Goal: Task Accomplishment & Management: Manage account settings

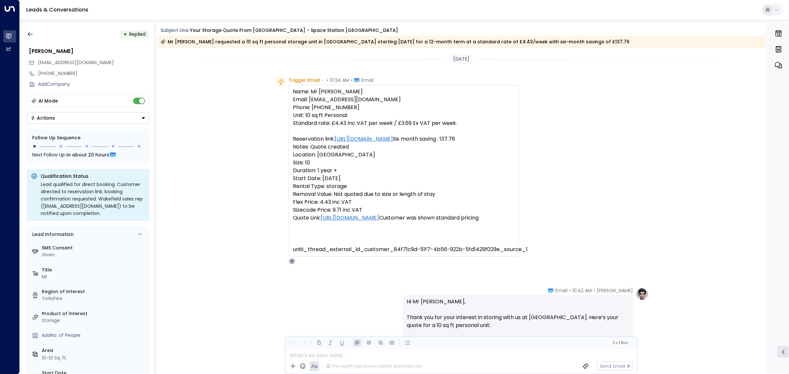
scroll to position [244, 0]
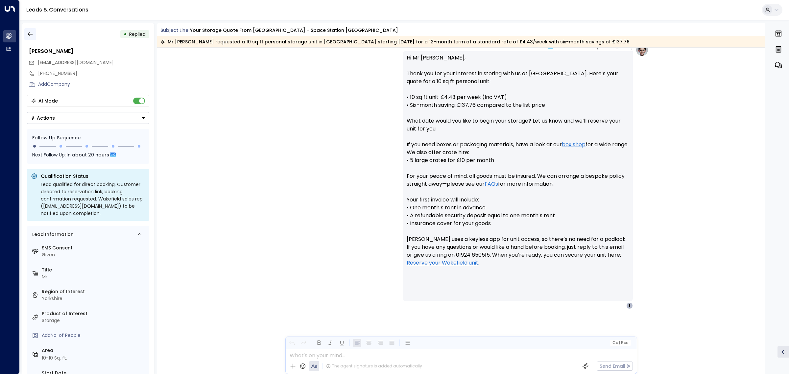
click at [30, 34] on icon "button" at bounding box center [30, 34] width 5 height 4
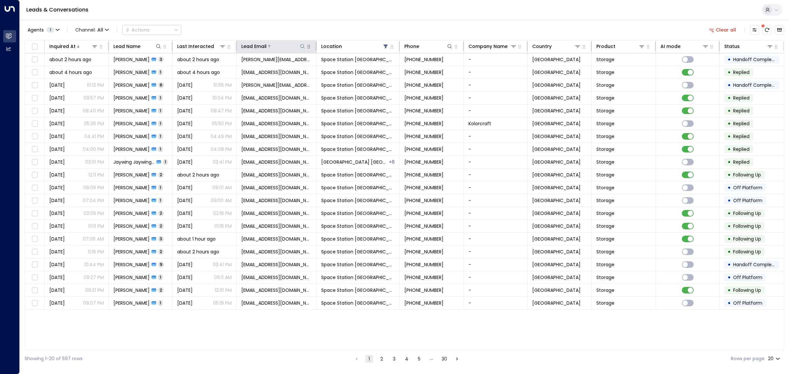
click at [301, 45] on icon at bounding box center [302, 46] width 5 height 5
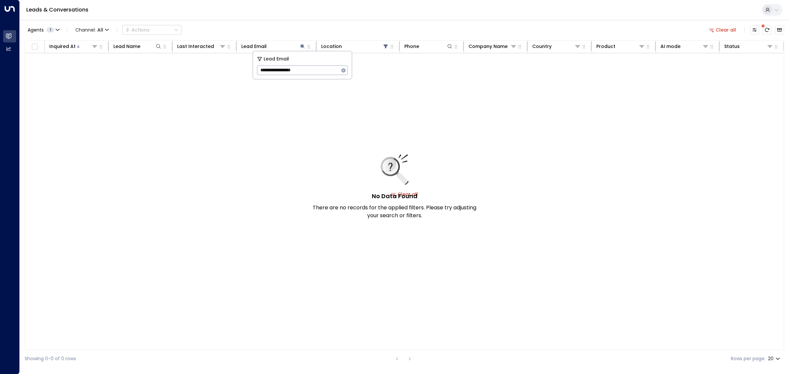
type input "**********"
click at [343, 69] on icon "button" at bounding box center [343, 70] width 4 height 4
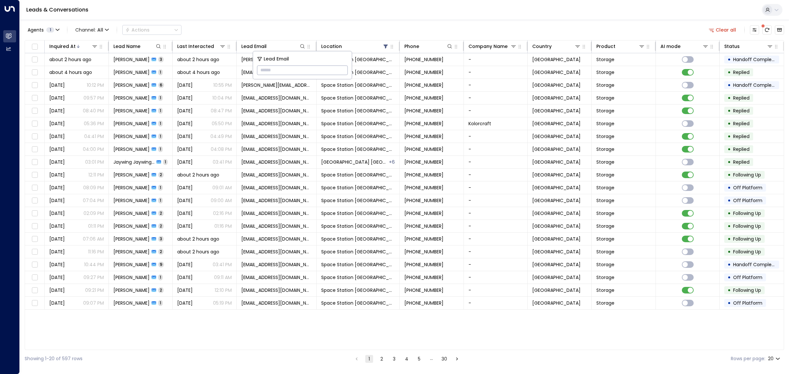
click at [283, 68] on input "text" at bounding box center [302, 70] width 91 height 12
paste input "**********"
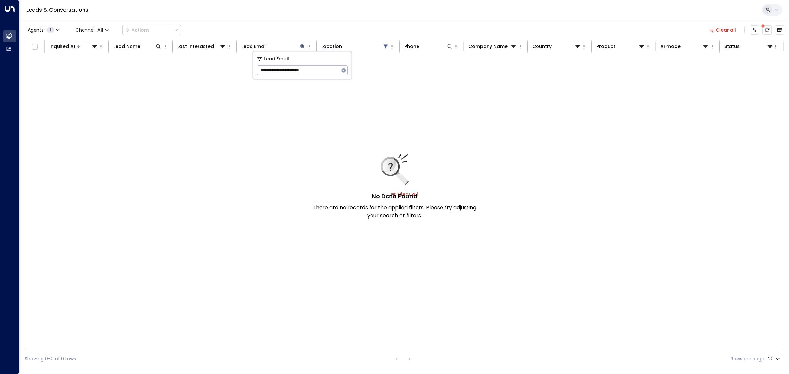
type input "**********"
click at [343, 69] on icon "button" at bounding box center [343, 70] width 4 height 4
click at [301, 152] on div "No Data Found There are no records for the applied filters. Please try adjustin…" at bounding box center [404, 194] width 759 height 282
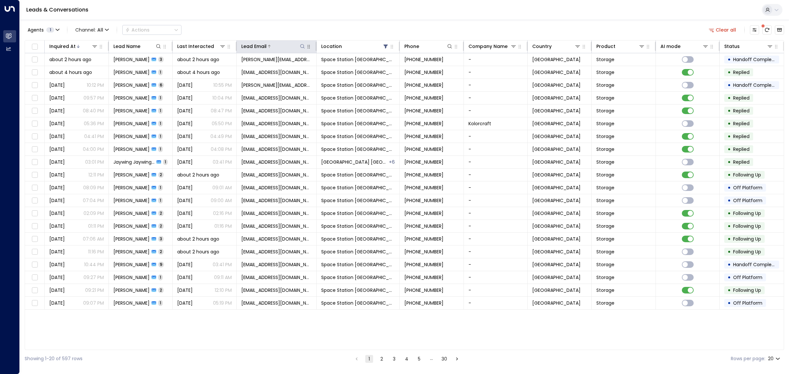
click at [303, 46] on icon at bounding box center [302, 46] width 5 height 5
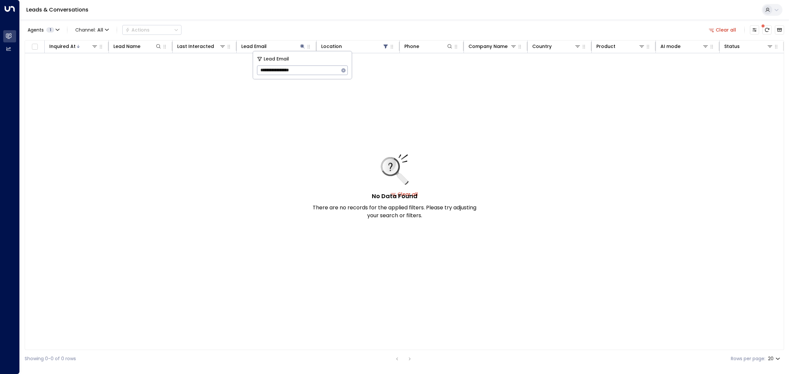
drag, startPoint x: 318, startPoint y: 68, endPoint x: 255, endPoint y: 66, distance: 62.8
click at [255, 66] on div "**********" at bounding box center [302, 65] width 99 height 28
paste input "*****"
type input "**********"
click at [342, 70] on icon "button" at bounding box center [343, 70] width 4 height 4
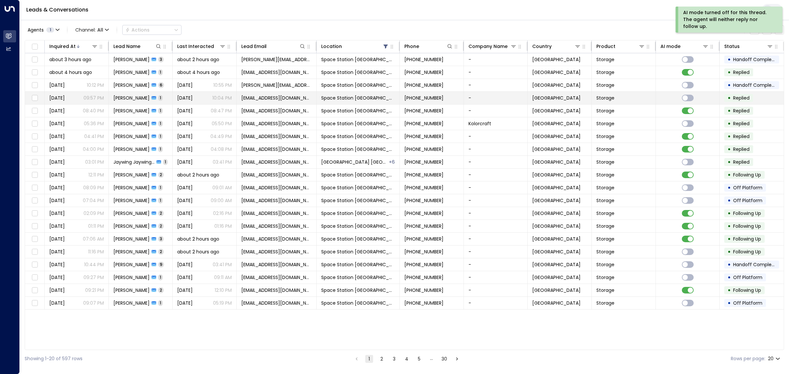
click at [143, 102] on td "[PERSON_NAME] 1" at bounding box center [141, 98] width 64 height 12
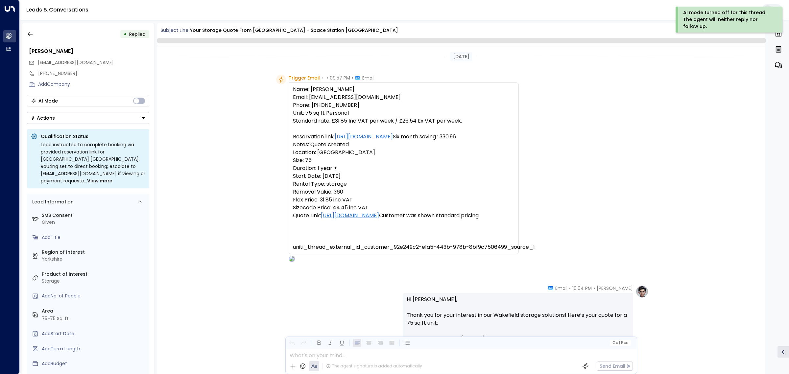
scroll to position [177, 0]
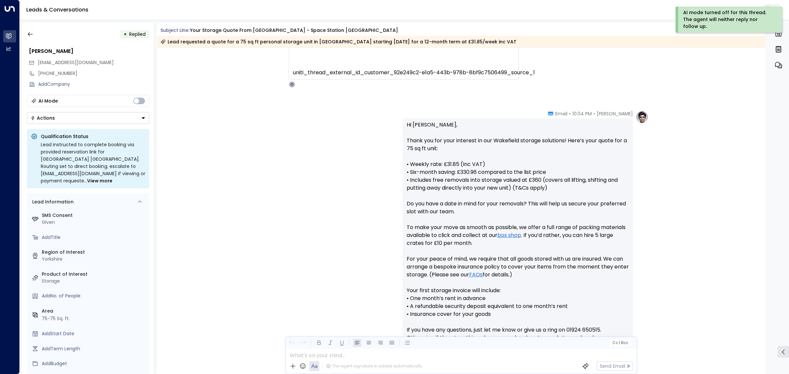
click at [90, 121] on button "Actions" at bounding box center [88, 118] width 122 height 12
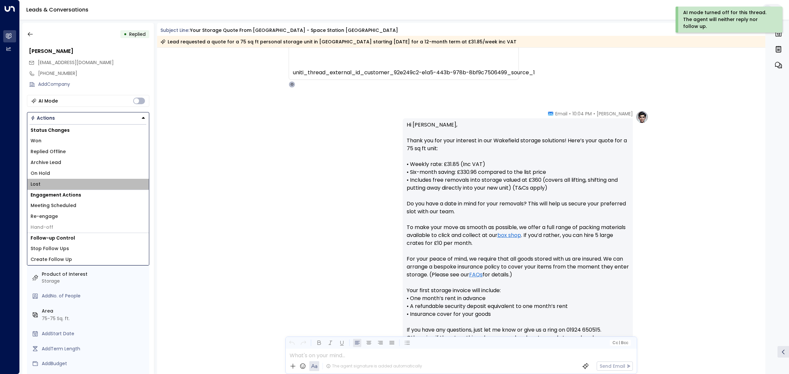
click at [61, 181] on li "Lost" at bounding box center [88, 184] width 122 height 11
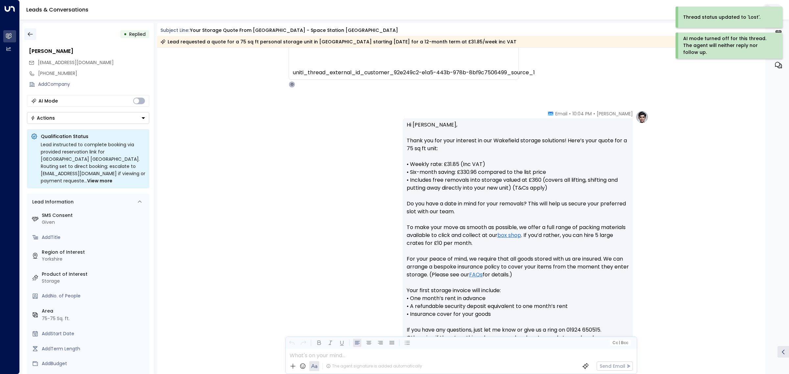
click at [26, 34] on button "button" at bounding box center [30, 34] width 12 height 12
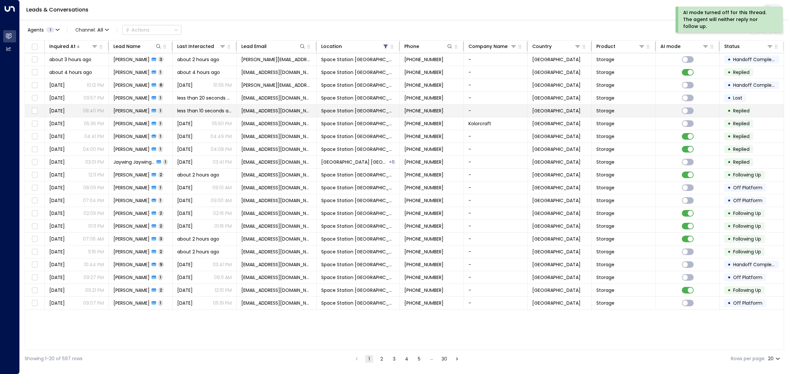
click at [124, 110] on span "[PERSON_NAME]" at bounding box center [131, 110] width 36 height 7
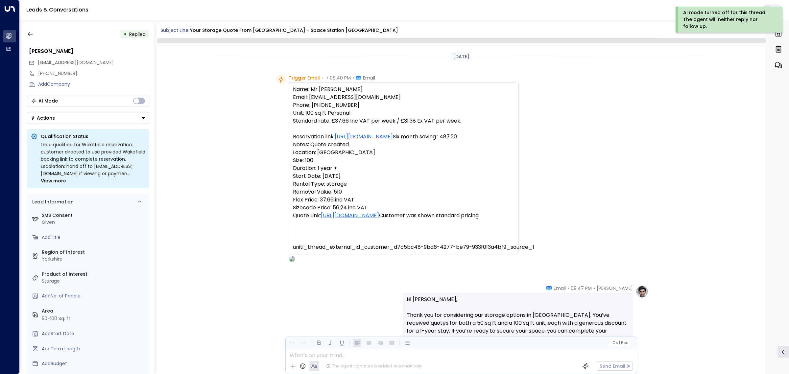
scroll to position [139, 0]
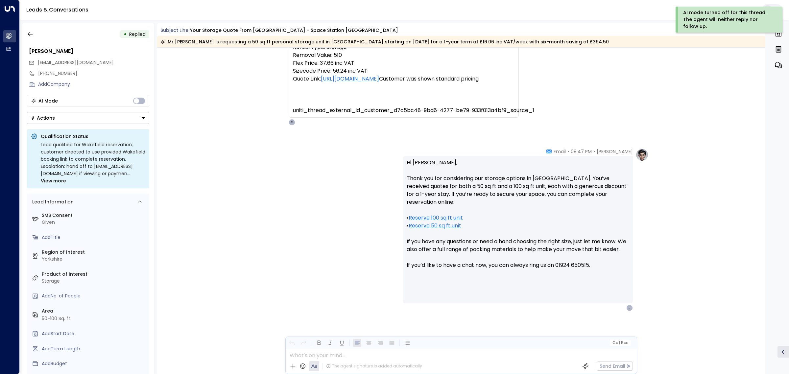
click at [145, 116] on button "Actions" at bounding box center [88, 118] width 122 height 12
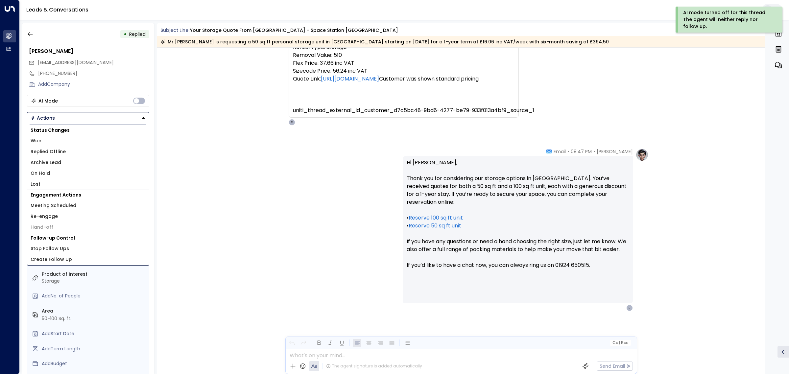
click at [101, 150] on li "Replied Offline" at bounding box center [88, 151] width 122 height 11
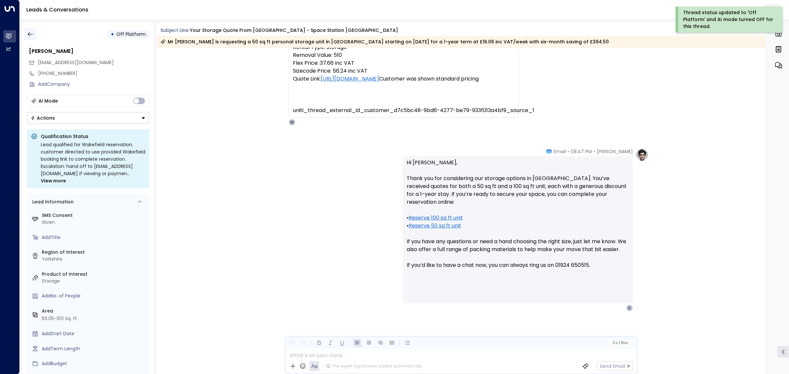
click at [31, 31] on icon "button" at bounding box center [30, 34] width 7 height 7
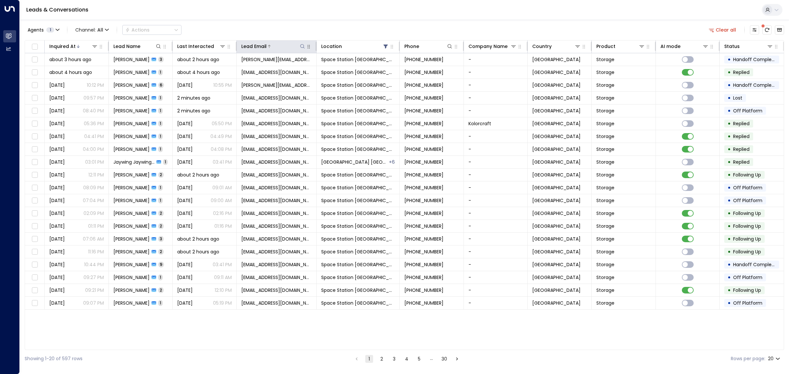
click at [301, 48] on icon at bounding box center [302, 46] width 5 height 5
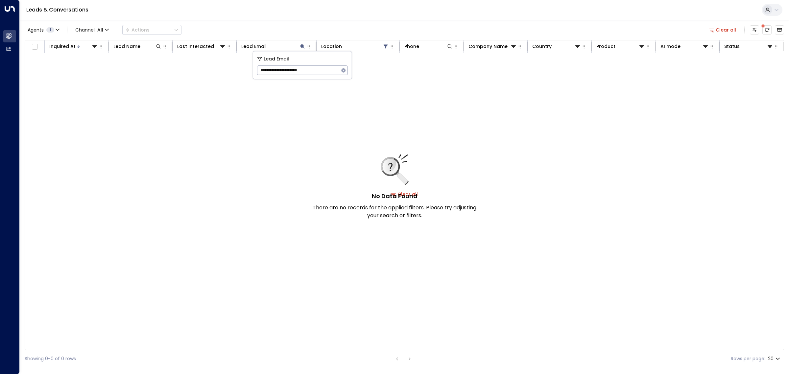
type input "**********"
click at [344, 68] on icon "button" at bounding box center [343, 70] width 5 height 5
click at [345, 86] on div "No Data Found There are no records for the applied filters. Please try adjustin…" at bounding box center [404, 194] width 759 height 282
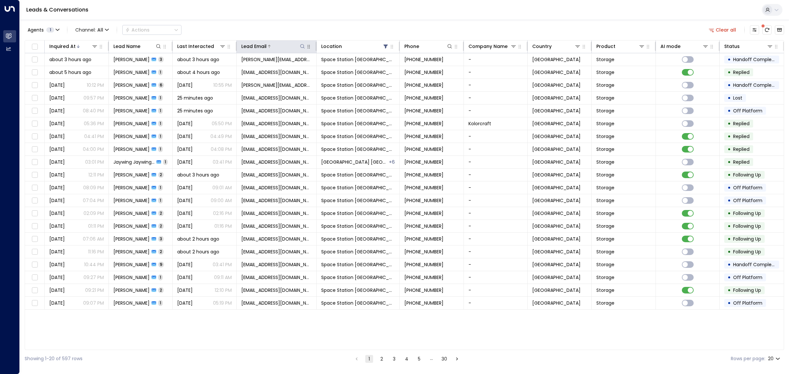
click at [300, 44] on icon at bounding box center [302, 46] width 5 height 5
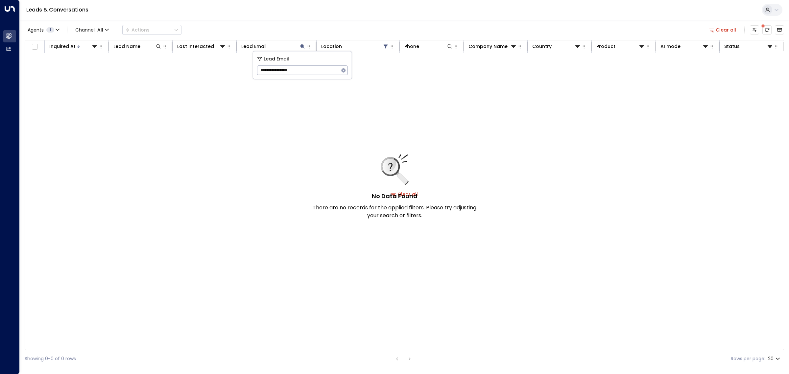
drag, startPoint x: 283, startPoint y: 65, endPoint x: 258, endPoint y: 65, distance: 24.3
click at [258, 65] on input "**********" at bounding box center [298, 70] width 82 height 12
paste input "*********"
drag, startPoint x: 327, startPoint y: 71, endPoint x: 260, endPoint y: 69, distance: 67.8
click at [260, 69] on input "**********" at bounding box center [298, 70] width 82 height 12
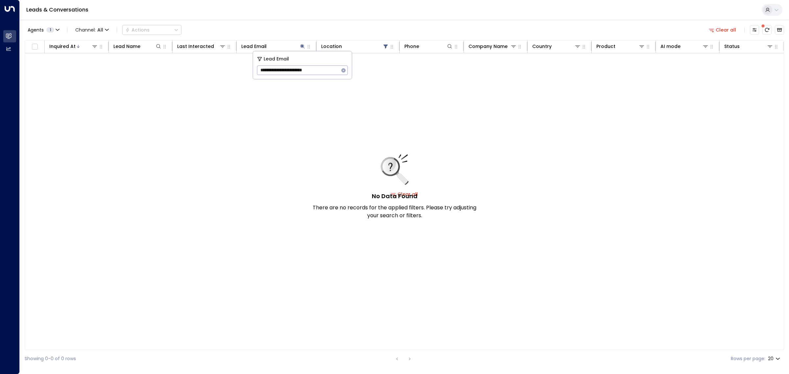
paste input "text"
drag, startPoint x: 324, startPoint y: 69, endPoint x: 258, endPoint y: 60, distance: 66.4
click at [258, 60] on div "**********" at bounding box center [302, 65] width 99 height 28
paste input "text"
type input "**********"
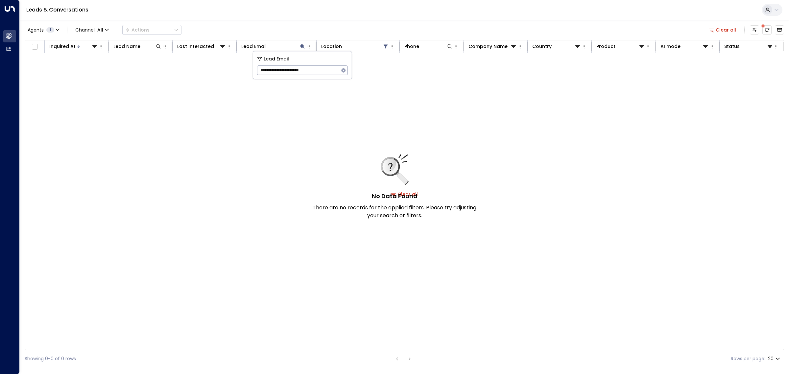
click at [345, 70] on icon "button" at bounding box center [343, 70] width 4 height 4
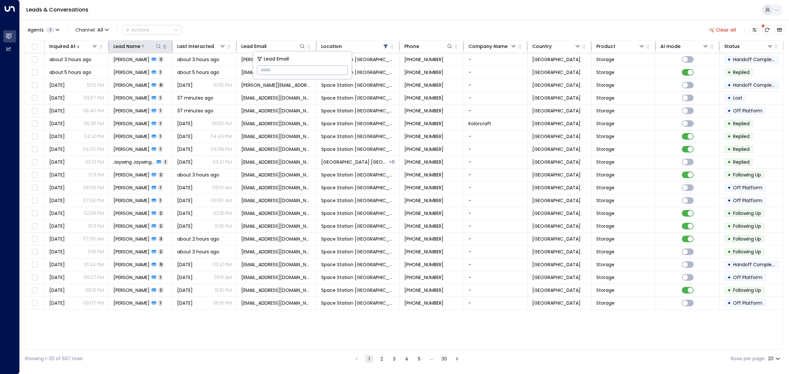
click at [156, 45] on icon at bounding box center [158, 46] width 5 height 5
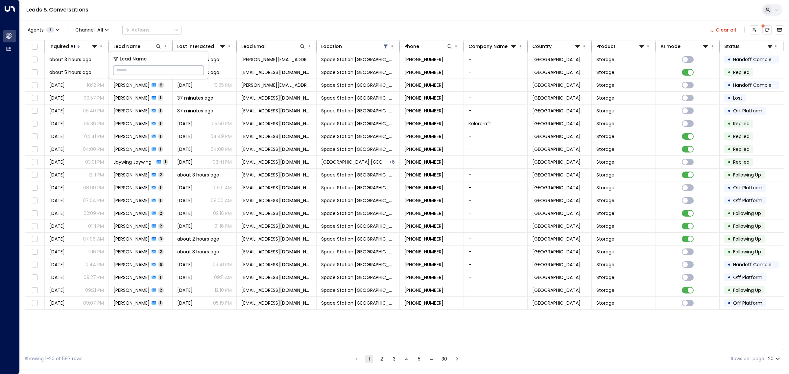
click at [149, 71] on input "text" at bounding box center [158, 70] width 91 height 12
type input "********"
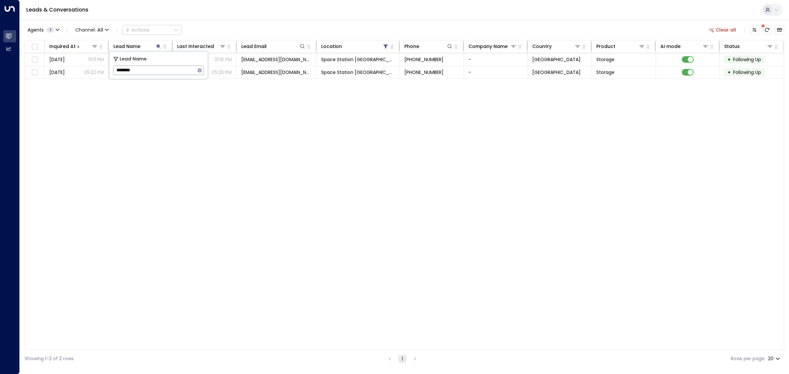
click at [272, 152] on div "Inquired At Lead Name Last Interacted Lead Email Location Phone Company Name Co…" at bounding box center [404, 195] width 759 height 310
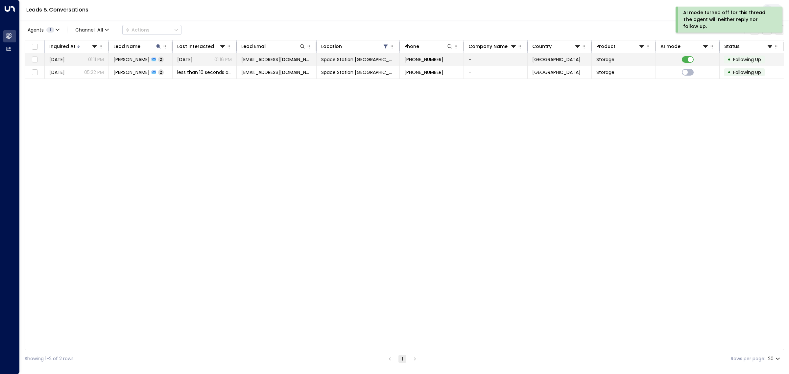
click at [202, 59] on div "[DATE] 01:16 PM" at bounding box center [204, 59] width 55 height 7
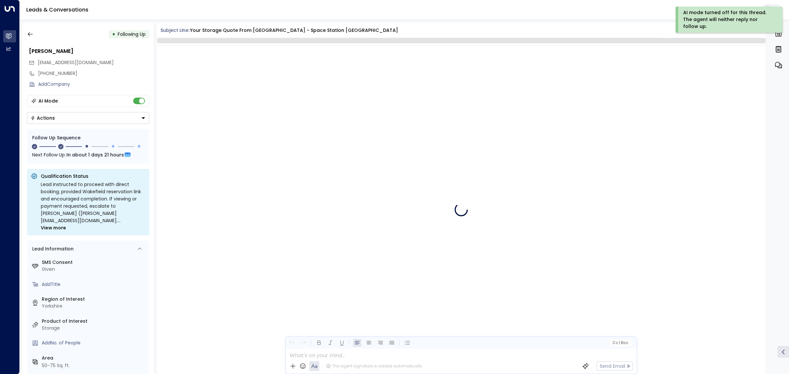
scroll to position [485, 0]
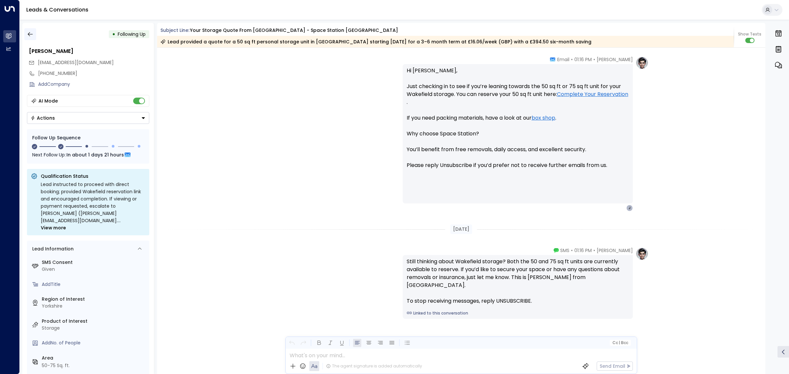
click at [32, 33] on icon "button" at bounding box center [30, 34] width 7 height 7
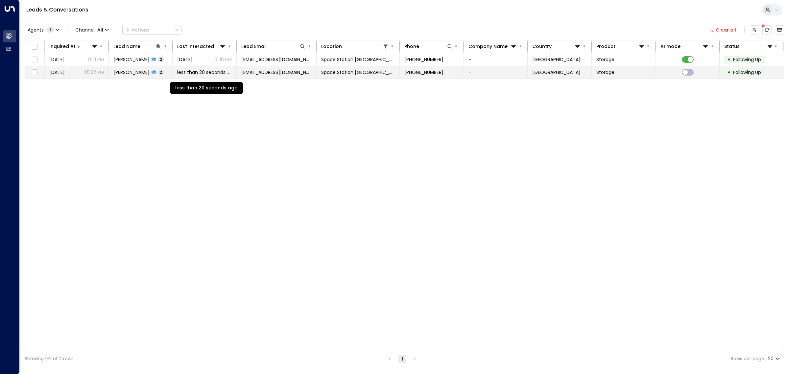
click at [188, 74] on span "less than 20 seconds ago" at bounding box center [204, 72] width 55 height 7
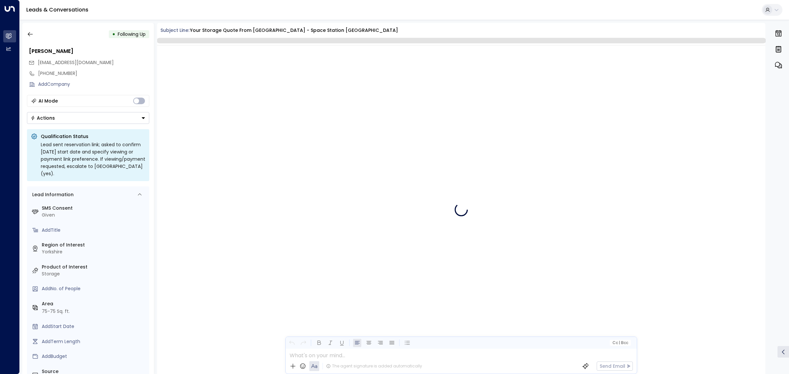
scroll to position [588, 0]
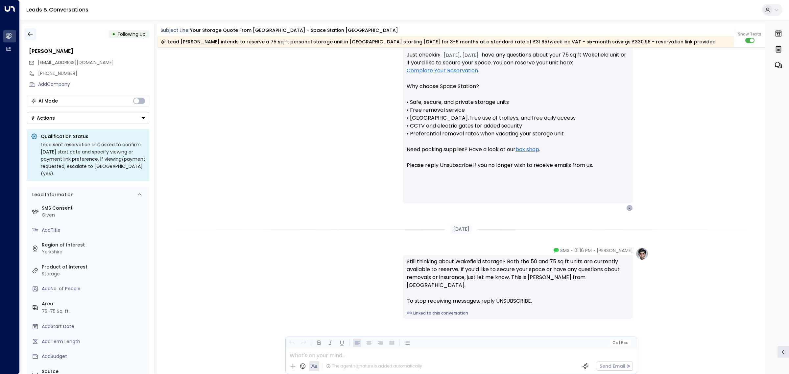
click at [30, 34] on icon "button" at bounding box center [30, 34] width 7 height 7
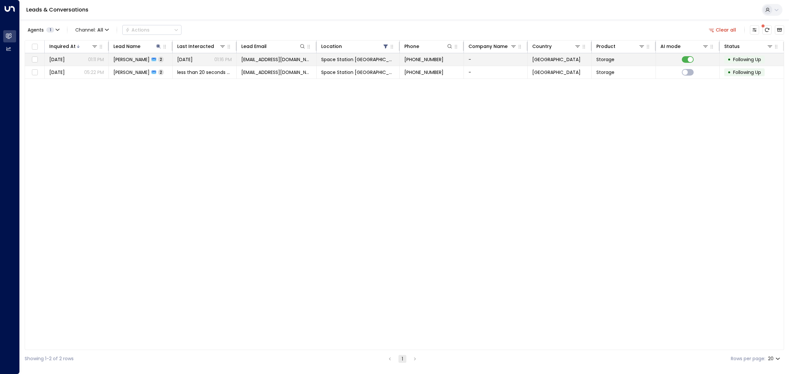
click at [185, 59] on span "[DATE]" at bounding box center [184, 59] width 15 height 7
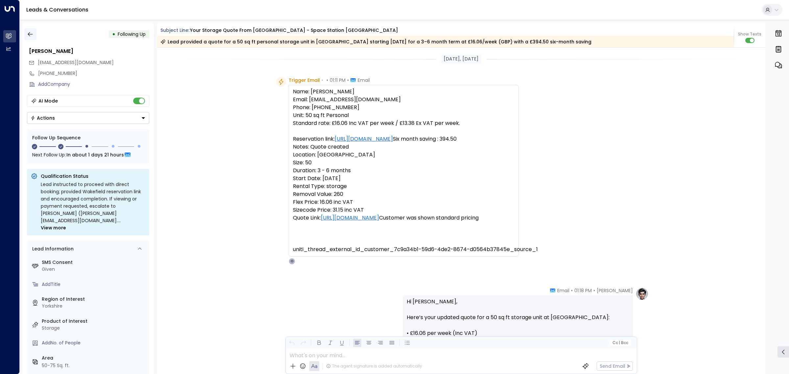
click at [32, 36] on icon "button" at bounding box center [30, 34] width 7 height 7
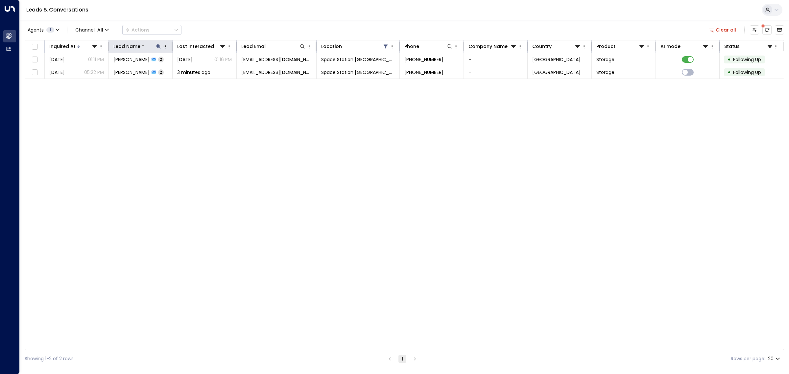
click at [158, 44] on icon at bounding box center [158, 46] width 4 height 4
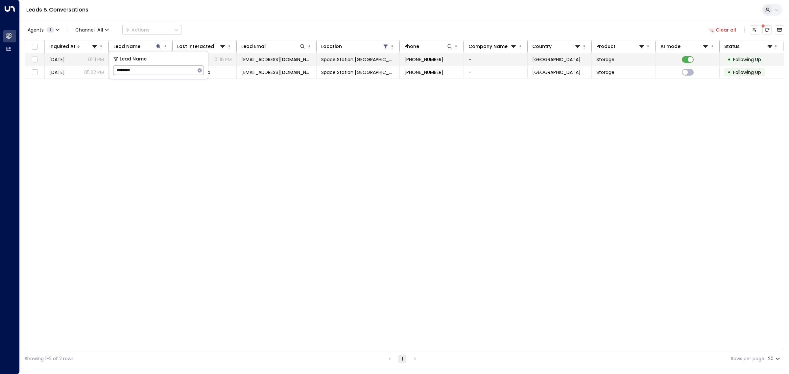
drag, startPoint x: 151, startPoint y: 71, endPoint x: 107, endPoint y: 64, distance: 44.3
click at [107, 64] on body "Overview Leads & Conversations Leads & Conversations Analytics Analytics Leads …" at bounding box center [394, 184] width 789 height 368
click at [107, 64] on td "[DATE] 01:11 PM" at bounding box center [77, 59] width 64 height 12
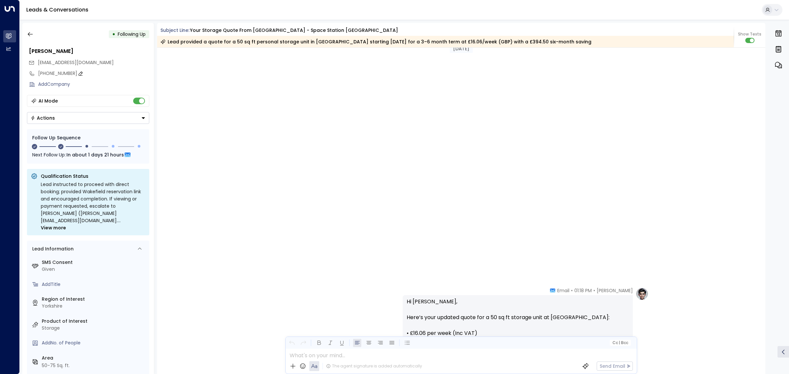
scroll to position [488, 0]
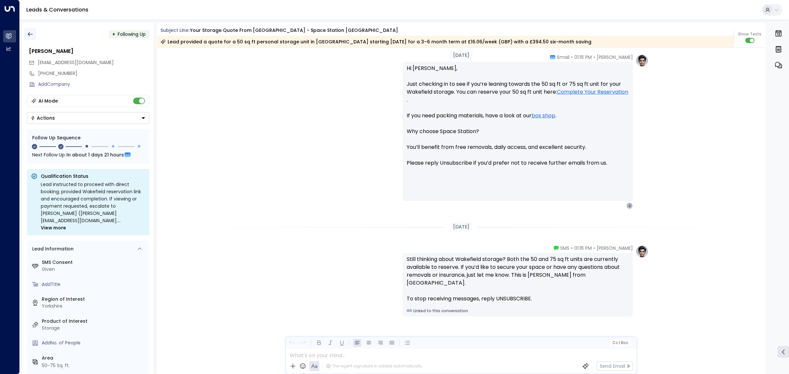
click at [26, 31] on button "button" at bounding box center [30, 34] width 12 height 12
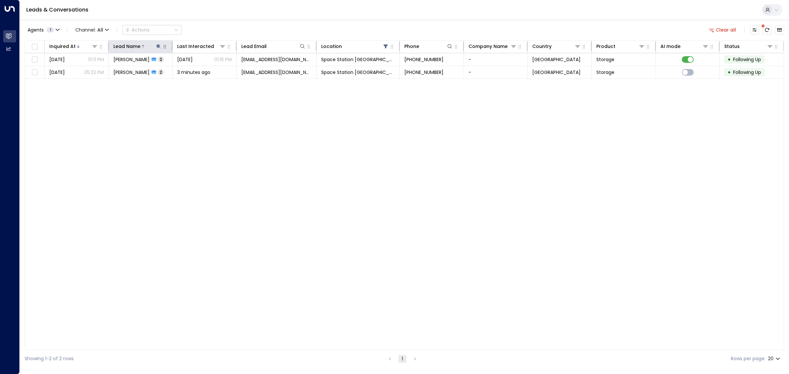
click at [157, 46] on button at bounding box center [158, 46] width 7 height 7
drag, startPoint x: 150, startPoint y: 67, endPoint x: 114, endPoint y: 68, distance: 35.2
click at [114, 68] on input "********" at bounding box center [154, 70] width 82 height 12
type input "******"
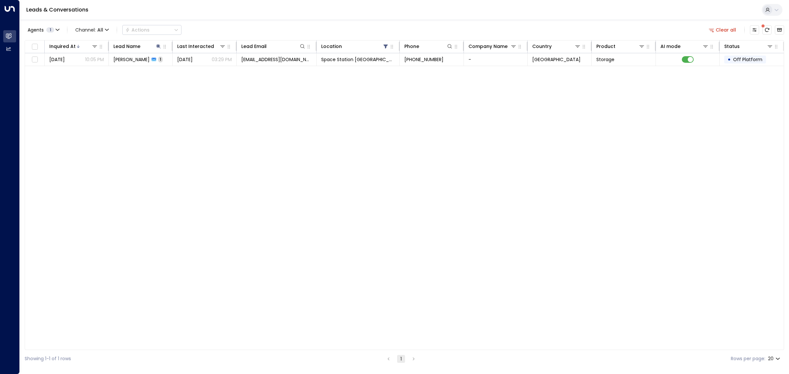
click at [157, 113] on div "Inquired At Lead Name Last Interacted Lead Email Location Phone Company Name Co…" at bounding box center [404, 195] width 759 height 310
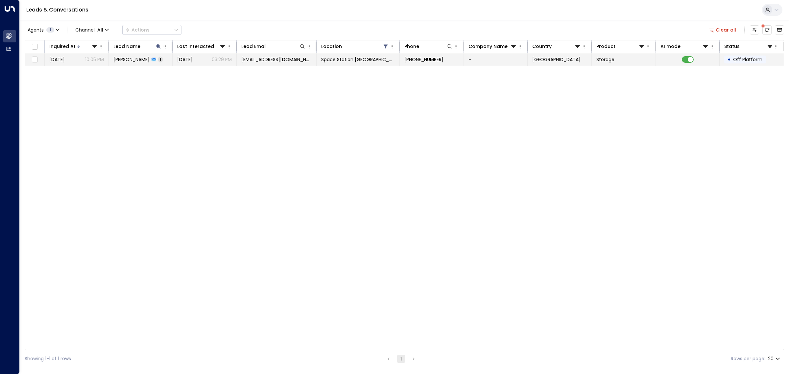
click at [193, 59] on span "[DATE]" at bounding box center [184, 59] width 15 height 7
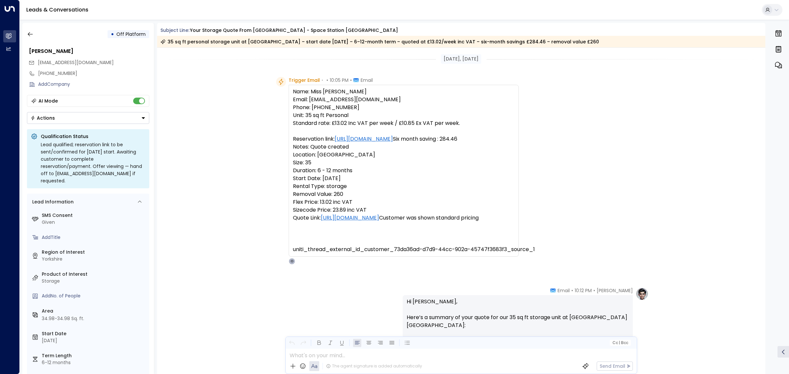
click at [37, 31] on div "• Off Platform" at bounding box center [88, 34] width 122 height 12
click at [32, 35] on icon "button" at bounding box center [30, 34] width 7 height 7
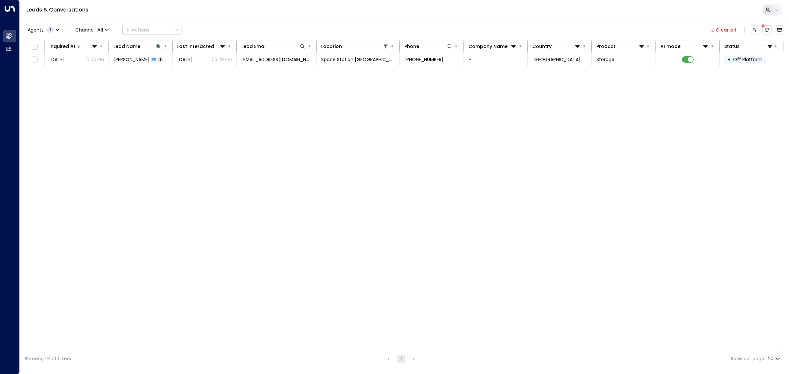
click at [464, 182] on div "Inquired At Lead Name Last Interacted Lead Email Location Phone Company Name Co…" at bounding box center [404, 195] width 759 height 310
click at [160, 48] on icon at bounding box center [158, 46] width 5 height 5
click at [201, 72] on icon "button" at bounding box center [200, 70] width 4 height 4
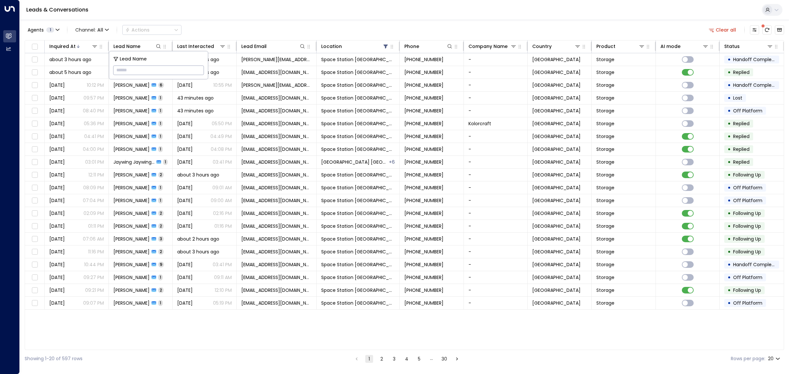
click at [330, 26] on div "Agents 1 Channel: All Actions Clear all" at bounding box center [404, 30] width 759 height 14
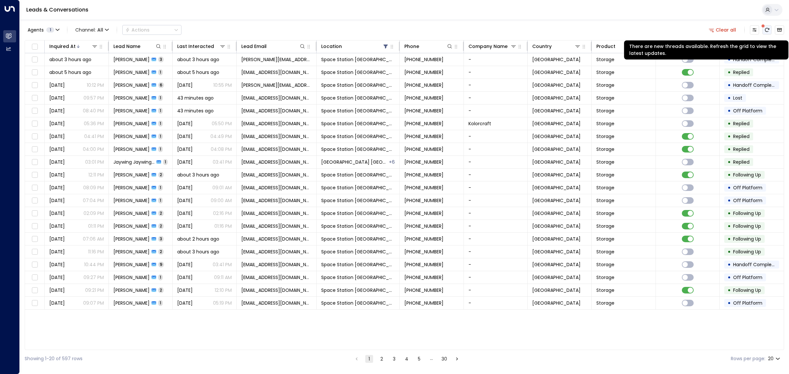
click at [771, 27] on button "There are new threads available. Refresh the grid to view the latest updates." at bounding box center [766, 29] width 9 height 9
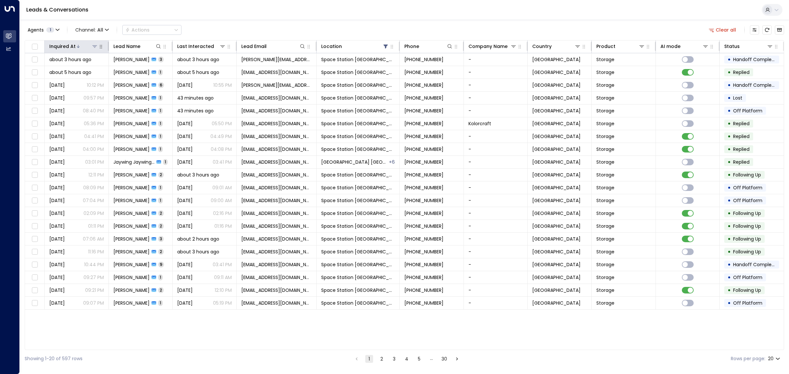
click at [78, 46] on icon at bounding box center [78, 46] width 4 height 4
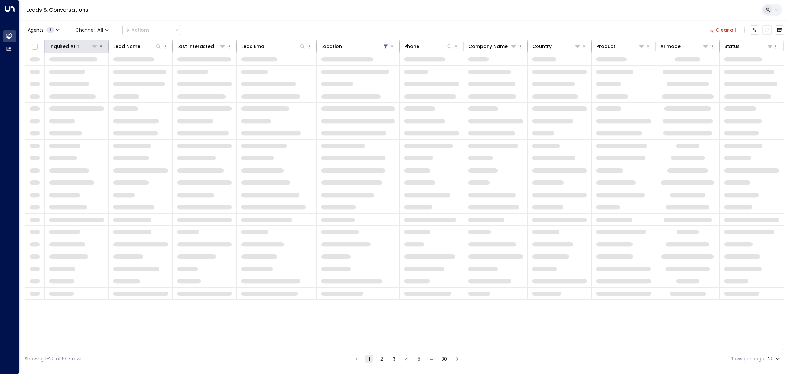
click at [78, 46] on icon at bounding box center [78, 46] width 4 height 4
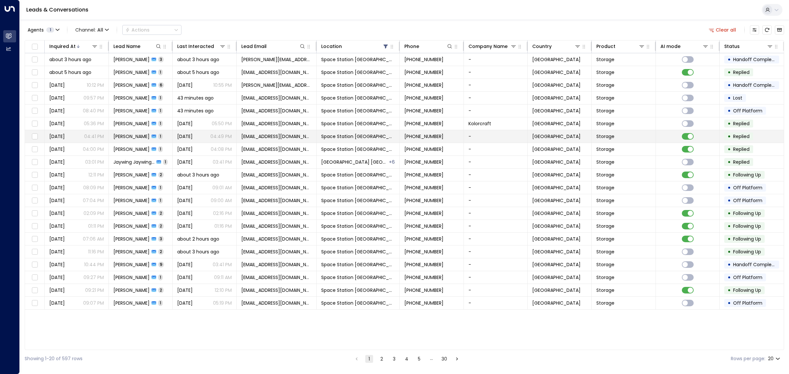
click at [128, 134] on span "[PERSON_NAME]" at bounding box center [131, 136] width 36 height 7
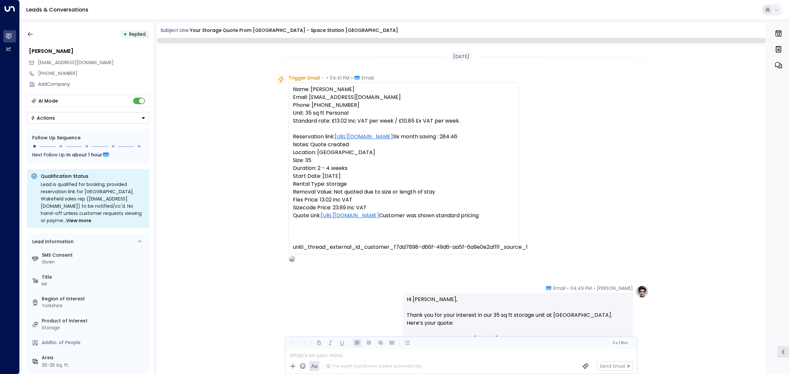
scroll to position [177, 0]
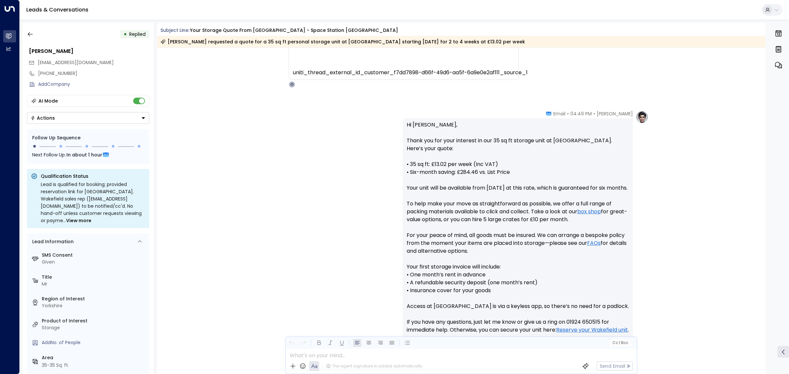
click at [305, 208] on div "[PERSON_NAME] • 04:49 PM • Email Hi [PERSON_NAME], Thank you for your interest …" at bounding box center [461, 250] width 375 height 281
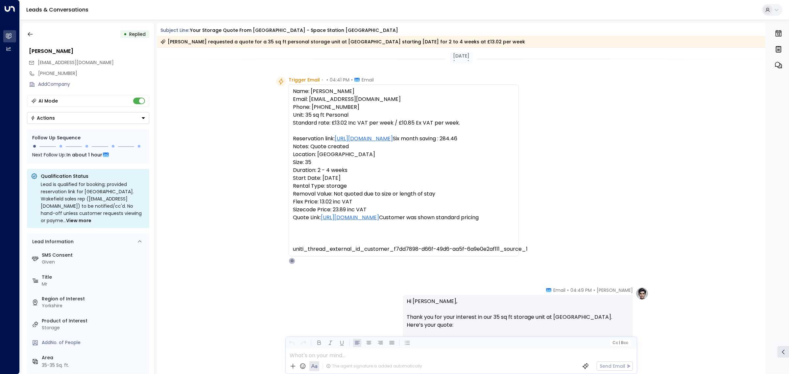
scroll to position [0, 0]
click at [30, 35] on icon "button" at bounding box center [30, 34] width 7 height 7
